Goal: Answer question/provide support: Share knowledge or assist other users

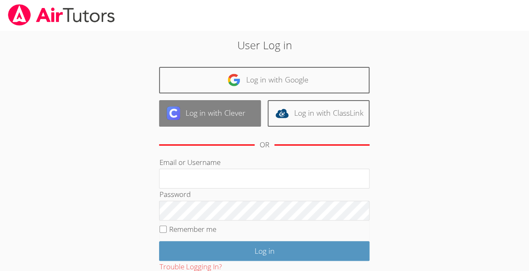
click at [200, 120] on link "Log in with Clever" at bounding box center [210, 113] width 102 height 27
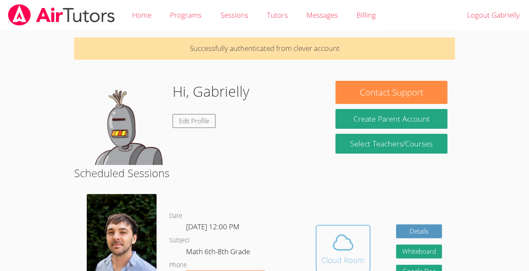
click at [358, 254] on span at bounding box center [342, 243] width 43 height 24
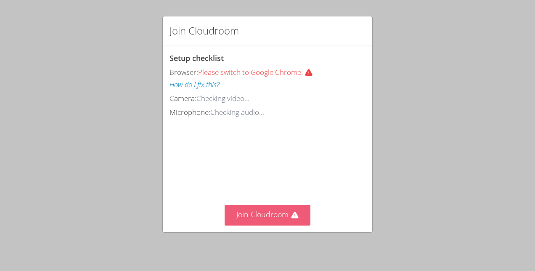
click at [282, 217] on button "Join Cloudroom" at bounding box center [268, 215] width 86 height 21
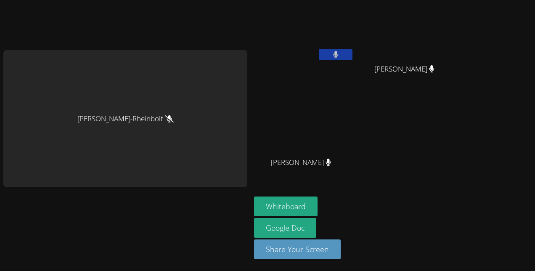
click at [342, 50] on button at bounding box center [336, 54] width 34 height 11
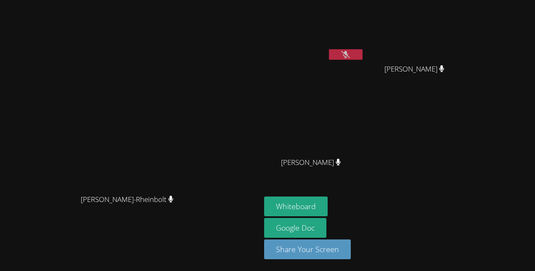
click at [350, 51] on icon at bounding box center [345, 54] width 9 height 7
click at [349, 57] on icon at bounding box center [345, 54] width 5 height 7
click at [363, 58] on button at bounding box center [346, 54] width 34 height 11
click at [363, 56] on button at bounding box center [346, 54] width 34 height 11
click at [363, 57] on button at bounding box center [346, 54] width 34 height 11
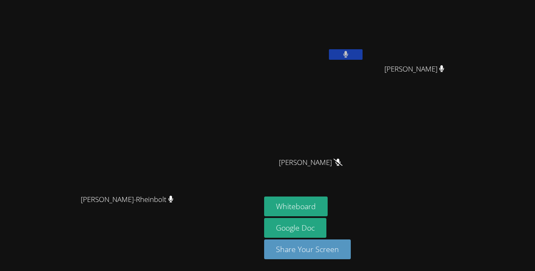
click at [363, 56] on button at bounding box center [346, 54] width 34 height 11
click at [350, 56] on icon at bounding box center [345, 54] width 9 height 7
click at [363, 55] on button at bounding box center [346, 54] width 34 height 11
drag, startPoint x: 390, startPoint y: 55, endPoint x: 384, endPoint y: 52, distance: 7.2
click at [363, 52] on button at bounding box center [346, 54] width 34 height 11
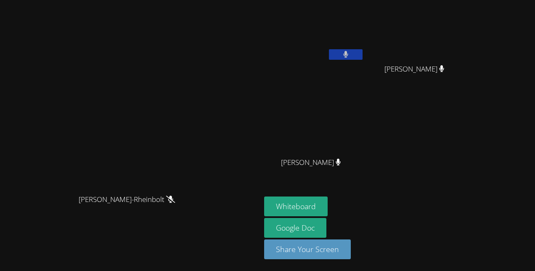
drag, startPoint x: 400, startPoint y: 53, endPoint x: 379, endPoint y: 55, distance: 20.7
drag, startPoint x: 379, startPoint y: 55, endPoint x: 351, endPoint y: 78, distance: 36.8
click at [351, 78] on div "Gabrielly Coelho Maia" at bounding box center [314, 48] width 100 height 90
click at [363, 59] on button at bounding box center [346, 54] width 34 height 11
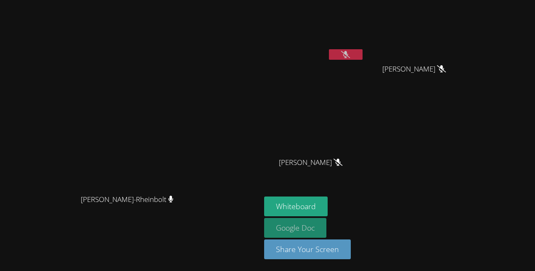
click at [326, 220] on link "Google Doc" at bounding box center [295, 228] width 62 height 20
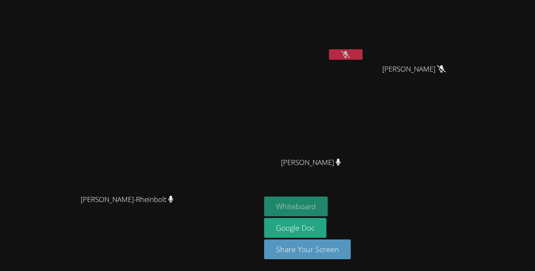
click at [328, 215] on button "Whiteboard" at bounding box center [296, 206] width 64 height 20
click at [325, 207] on button "Whiteboard" at bounding box center [296, 206] width 64 height 20
click at [328, 207] on button "Whiteboard" at bounding box center [296, 206] width 64 height 20
click at [363, 54] on button at bounding box center [346, 54] width 34 height 11
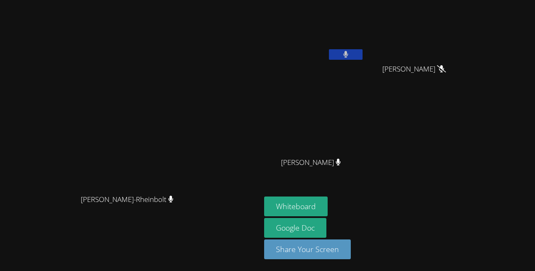
click at [363, 58] on button at bounding box center [346, 54] width 34 height 11
click at [364, 46] on video at bounding box center [314, 31] width 100 height 56
click at [363, 58] on button at bounding box center [346, 54] width 34 height 11
click at [364, 64] on div "Gabrielly Coelho Maia" at bounding box center [314, 48] width 100 height 90
click at [363, 56] on button at bounding box center [346, 54] width 34 height 11
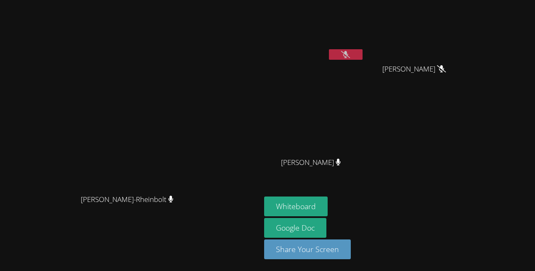
click at [363, 49] on button at bounding box center [346, 54] width 34 height 11
click at [363, 57] on button at bounding box center [346, 54] width 34 height 11
click at [363, 56] on button at bounding box center [346, 54] width 34 height 11
click at [363, 53] on button at bounding box center [346, 54] width 34 height 11
click at [350, 52] on icon at bounding box center [345, 54] width 9 height 7
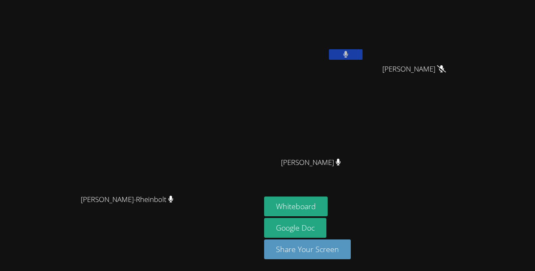
click at [348, 56] on icon at bounding box center [345, 54] width 5 height 7
click at [350, 53] on icon at bounding box center [345, 54] width 9 height 7
click at [363, 55] on button at bounding box center [346, 54] width 34 height 11
click at [363, 50] on button at bounding box center [346, 54] width 34 height 11
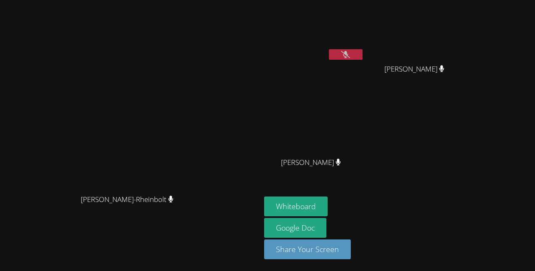
click at [364, 47] on video at bounding box center [314, 31] width 100 height 56
click at [350, 57] on icon at bounding box center [345, 54] width 9 height 7
click at [363, 53] on button at bounding box center [346, 54] width 34 height 11
click at [363, 59] on button at bounding box center [346, 54] width 34 height 11
click at [363, 57] on button at bounding box center [346, 54] width 34 height 11
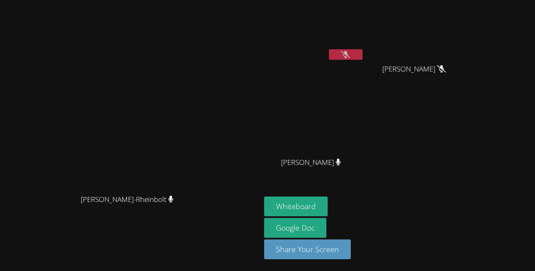
click at [350, 56] on icon at bounding box center [345, 54] width 9 height 7
click at [363, 53] on button at bounding box center [346, 54] width 34 height 11
click at [363, 58] on button at bounding box center [346, 54] width 34 height 11
click at [348, 58] on icon at bounding box center [345, 54] width 5 height 7
click at [363, 56] on button at bounding box center [346, 54] width 34 height 11
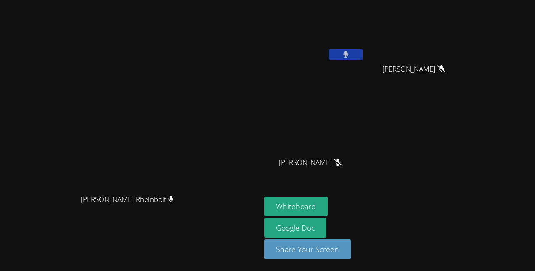
click at [363, 58] on button at bounding box center [346, 54] width 34 height 11
click at [363, 49] on button at bounding box center [346, 54] width 34 height 11
click at [363, 51] on button at bounding box center [346, 54] width 34 height 11
click at [350, 56] on icon at bounding box center [345, 54] width 9 height 7
drag, startPoint x: 393, startPoint y: 54, endPoint x: 382, endPoint y: 54, distance: 10.9
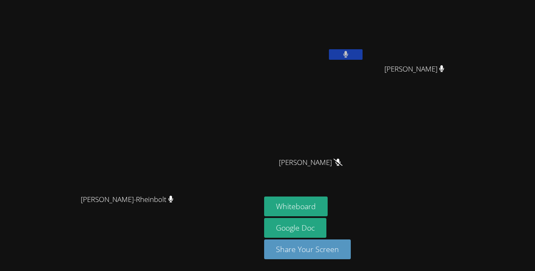
click at [363, 54] on button at bounding box center [346, 54] width 34 height 11
click at [350, 55] on icon at bounding box center [345, 54] width 9 height 7
click at [363, 56] on button at bounding box center [346, 54] width 34 height 11
click at [363, 59] on button at bounding box center [346, 54] width 34 height 11
click at [363, 50] on button at bounding box center [346, 54] width 34 height 11
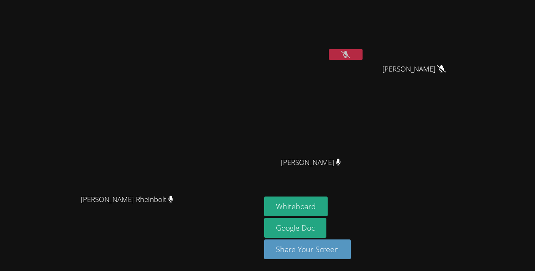
click at [363, 58] on button at bounding box center [346, 54] width 34 height 11
click at [363, 52] on button at bounding box center [346, 54] width 34 height 11
click at [350, 56] on icon at bounding box center [345, 54] width 9 height 7
click at [363, 54] on button at bounding box center [346, 54] width 34 height 11
click at [363, 50] on button at bounding box center [346, 54] width 34 height 11
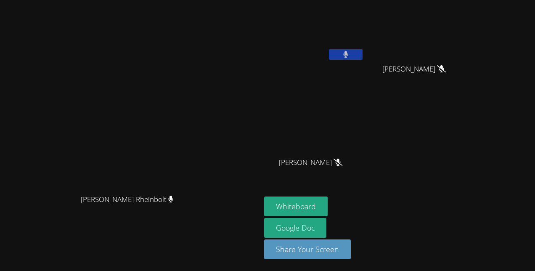
click at [348, 56] on icon at bounding box center [345, 54] width 5 height 7
click at [363, 57] on button at bounding box center [346, 54] width 34 height 11
click at [363, 56] on button at bounding box center [346, 54] width 34 height 11
click at [363, 59] on button at bounding box center [346, 54] width 34 height 11
click at [349, 56] on icon at bounding box center [345, 54] width 5 height 7
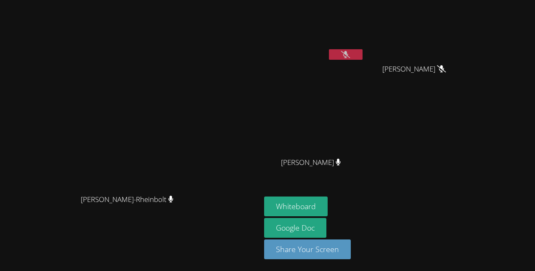
click at [363, 49] on button at bounding box center [346, 54] width 34 height 11
click at [363, 51] on button at bounding box center [346, 54] width 34 height 11
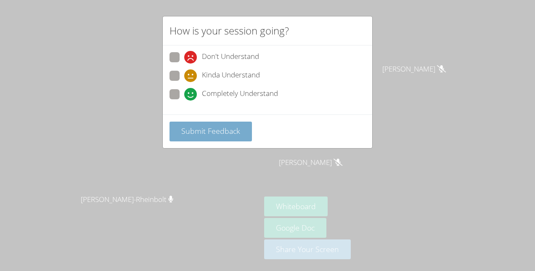
click at [235, 132] on span "Submit Feedback" at bounding box center [210, 131] width 59 height 10
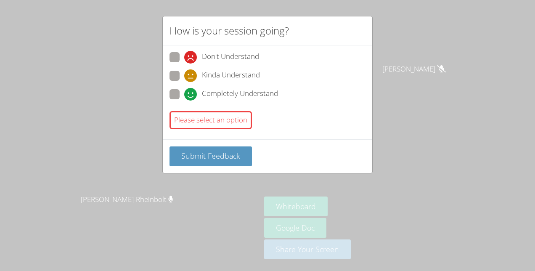
click at [210, 62] on span "Don't Understand" at bounding box center [230, 57] width 57 height 13
click at [191, 59] on input "Don't Understand" at bounding box center [187, 55] width 7 height 7
radio input "true"
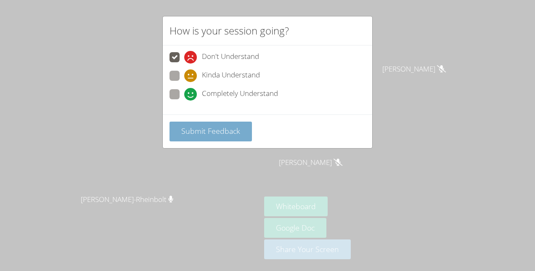
click at [234, 131] on span "Submit Feedback" at bounding box center [210, 131] width 59 height 10
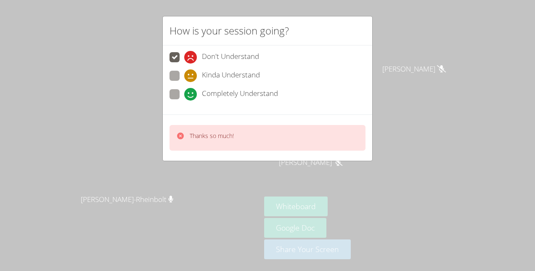
click at [398, 50] on div "How is your session going? Don't Understand Kinda Understand Completely Underst…" at bounding box center [267, 135] width 535 height 271
click at [390, 63] on div "How is your session going? Don't Understand Kinda Understand Completely Underst…" at bounding box center [267, 135] width 535 height 271
click at [394, 57] on div "How is your session going? Don't Understand Kinda Understand Completely Underst…" at bounding box center [267, 135] width 535 height 271
click at [399, 55] on div "How is your session going? Don't Understand Kinda Understand Completely Underst…" at bounding box center [267, 135] width 535 height 271
click at [398, 58] on div "How is your session going? Don't Understand Kinda Understand Completely Underst…" at bounding box center [267, 135] width 535 height 271
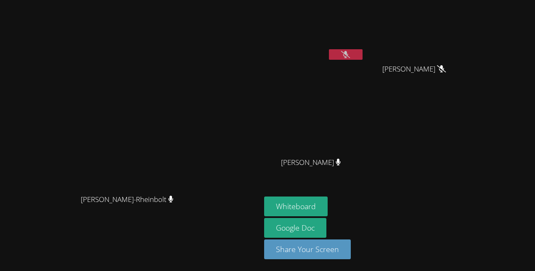
click at [350, 55] on icon at bounding box center [345, 54] width 9 height 7
click at [363, 54] on button at bounding box center [346, 54] width 34 height 11
click at [364, 48] on video at bounding box center [314, 31] width 100 height 56
click at [363, 50] on button at bounding box center [346, 54] width 34 height 11
click at [350, 56] on icon at bounding box center [345, 54] width 9 height 7
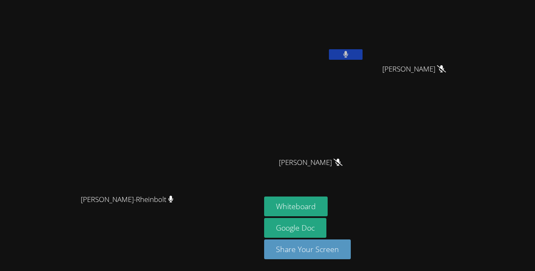
click at [363, 58] on button at bounding box center [346, 54] width 34 height 11
click at [363, 55] on button at bounding box center [346, 54] width 34 height 11
click at [363, 51] on button at bounding box center [346, 54] width 34 height 11
click at [363, 58] on button at bounding box center [346, 54] width 34 height 11
